Goal: Task Accomplishment & Management: Complete application form

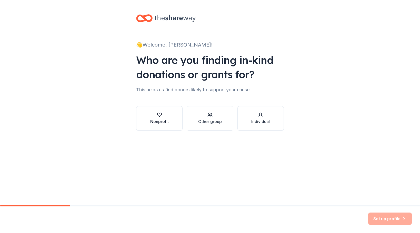
click at [161, 117] on icon "button" at bounding box center [159, 115] width 5 height 5
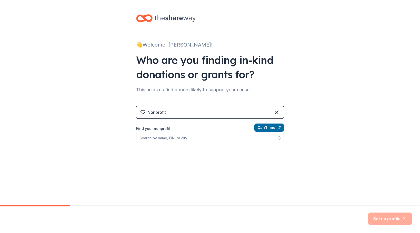
click at [194, 114] on div "Nonprofit" at bounding box center [210, 112] width 148 height 12
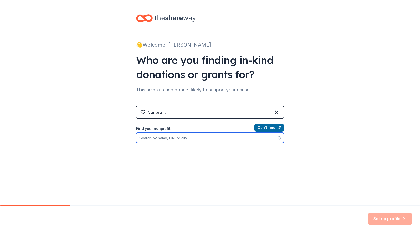
click at [235, 136] on input "Find your nonprofit" at bounding box center [210, 138] width 148 height 10
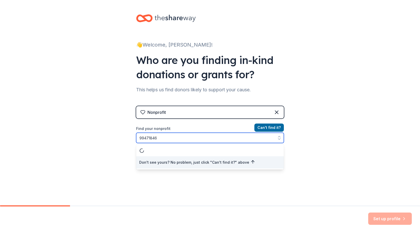
type input "994718467"
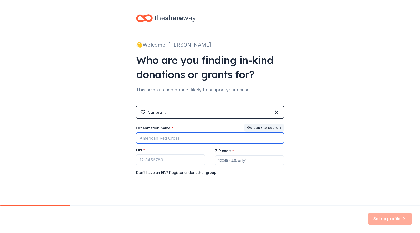
click at [153, 139] on input "Organization name *" at bounding box center [210, 138] width 148 height 11
type input "Northwest Houston Mothers of Multiples"
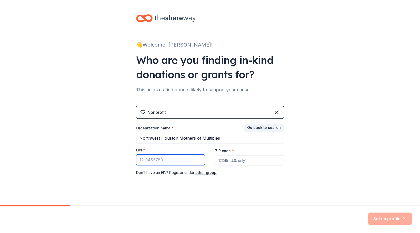
click at [150, 164] on input "EIN *" at bounding box center [170, 160] width 69 height 11
type input "[US_EMPLOYER_IDENTIFICATION_NUMBER]"
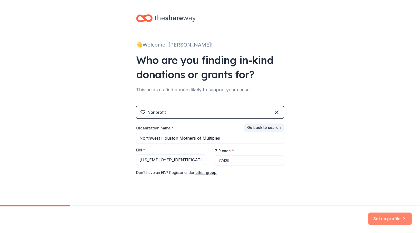
type input "77429"
click at [392, 218] on button "Set up profile" at bounding box center [390, 219] width 44 height 12
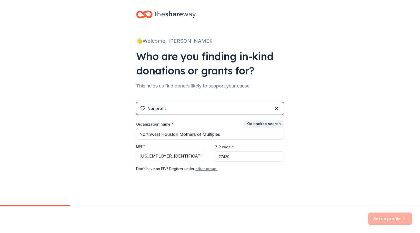
scroll to position [5, 0]
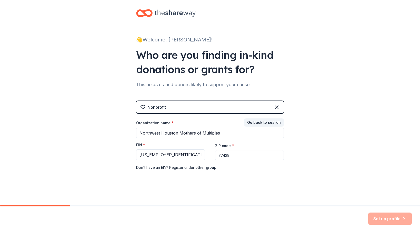
click at [394, 218] on div "Set up profile" at bounding box center [390, 219] width 44 height 12
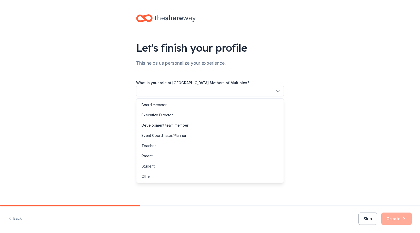
click at [199, 88] on button "button" at bounding box center [210, 91] width 148 height 11
click at [155, 136] on div "Event Coordinator/Planner" at bounding box center [163, 136] width 45 height 6
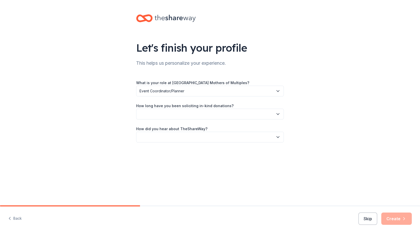
click at [174, 113] on button "button" at bounding box center [210, 114] width 148 height 11
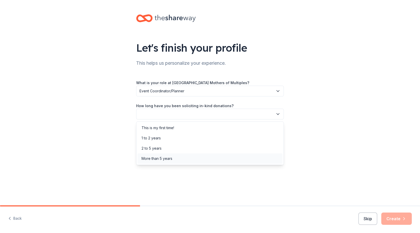
click at [159, 160] on div "More than 5 years" at bounding box center [156, 159] width 31 height 6
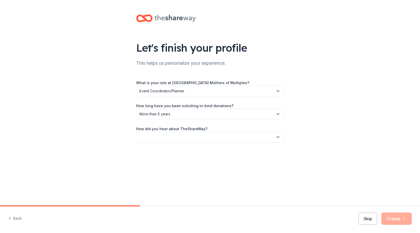
click at [173, 112] on span "More than 5 years" at bounding box center [206, 114] width 134 height 6
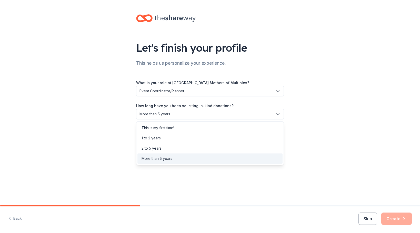
click at [342, 121] on div "Let's finish your profile This helps us personalize your experience. What is yo…" at bounding box center [210, 83] width 420 height 167
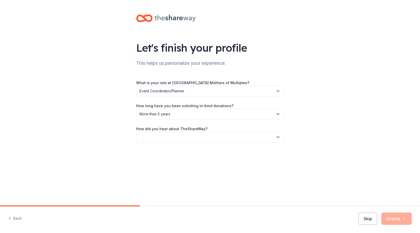
click at [183, 136] on button "button" at bounding box center [210, 137] width 148 height 11
click at [147, 190] on div "Other" at bounding box center [145, 192] width 9 height 6
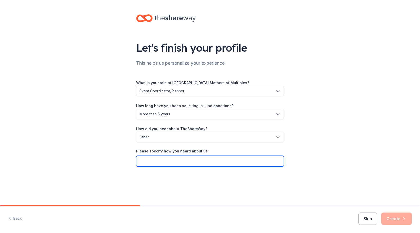
click at [164, 163] on input "Please specify how you heard about us:" at bounding box center [210, 161] width 148 height 11
type input "[US_STATE][GEOGRAPHIC_DATA]"
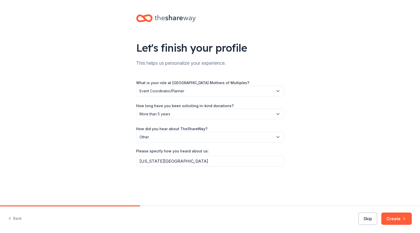
click at [399, 221] on button "Create" at bounding box center [396, 219] width 30 height 12
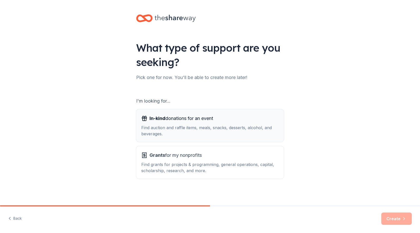
click at [178, 125] on div "Find auction and raffle items, meals, snacks, desserts, alcohol, and beverages." at bounding box center [209, 131] width 137 height 12
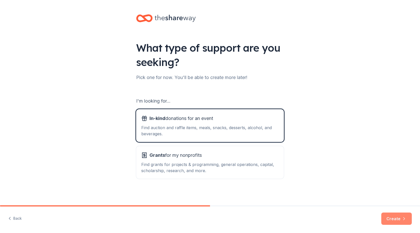
click at [390, 218] on button "Create" at bounding box center [396, 219] width 30 height 12
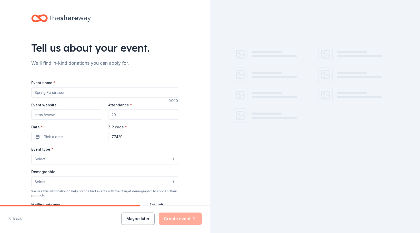
click at [62, 94] on input "Event name *" at bounding box center [105, 93] width 148 height 10
